Goal: Task Accomplishment & Management: Use online tool/utility

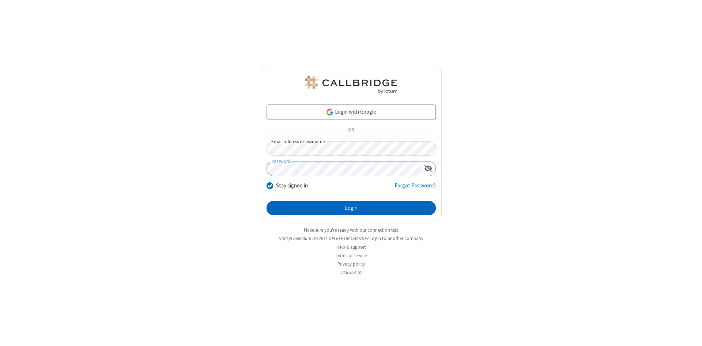
click at [351, 208] on button "Login" at bounding box center [350, 208] width 169 height 15
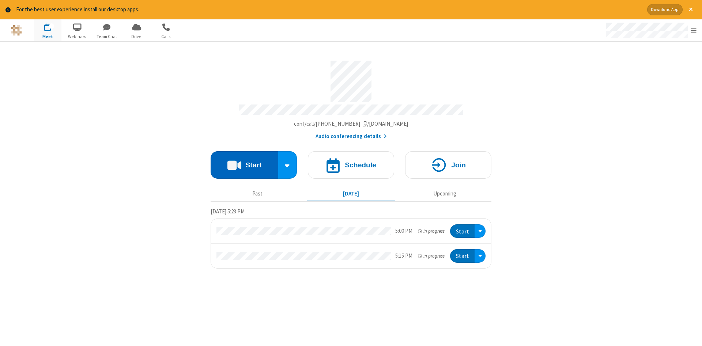
click at [244, 162] on button "Start" at bounding box center [244, 164] width 68 height 27
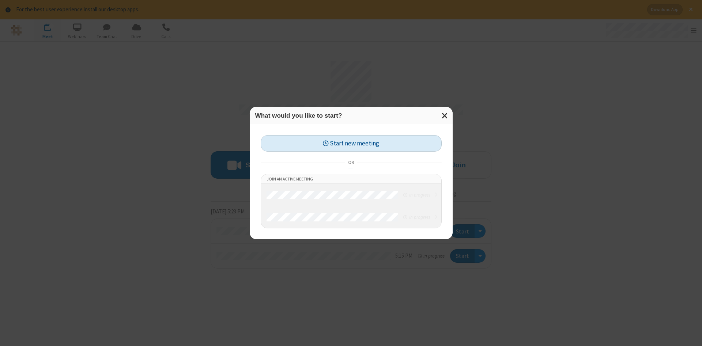
click at [351, 143] on button "Start new meeting" at bounding box center [351, 143] width 181 height 16
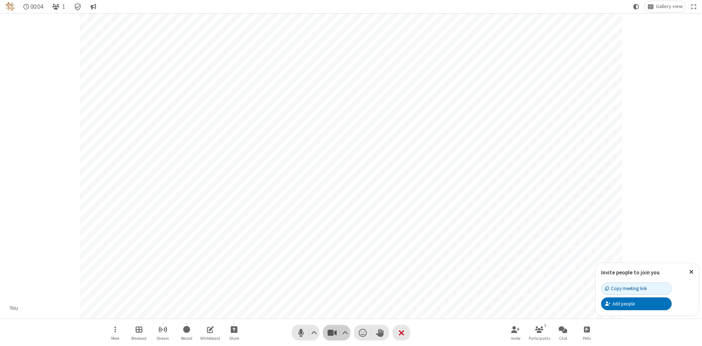
click at [332, 332] on span "Stop video (Alt+V)" at bounding box center [331, 332] width 11 height 11
click at [332, 332] on span "Start video (Alt+V)" at bounding box center [331, 332] width 11 height 11
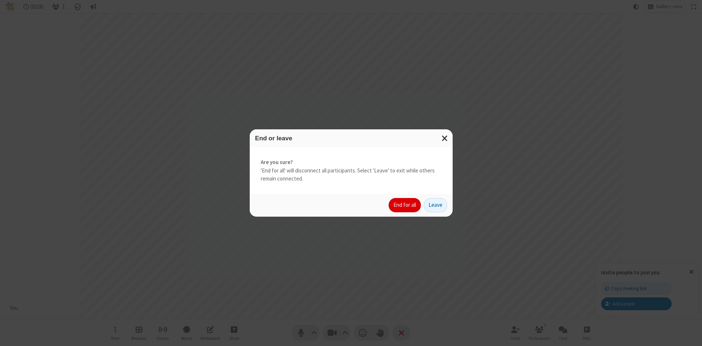
click at [405, 205] on button "End for all" at bounding box center [404, 205] width 32 height 15
